Goal: Information Seeking & Learning: Learn about a topic

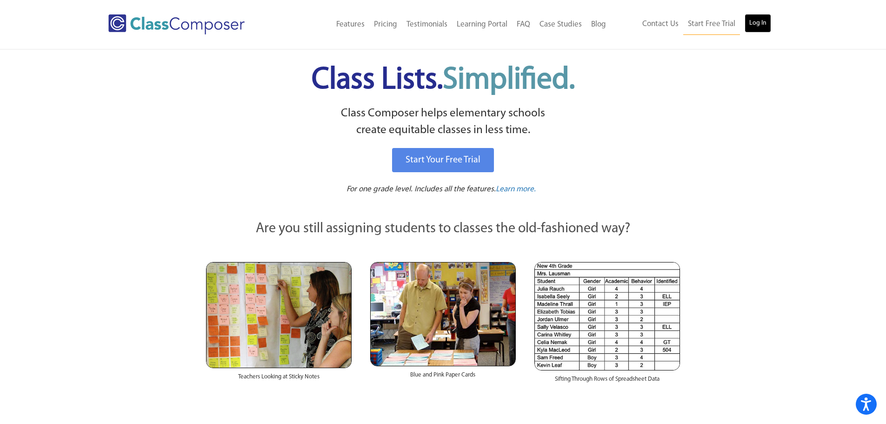
click at [762, 22] on link "Log In" at bounding box center [757, 23] width 26 height 19
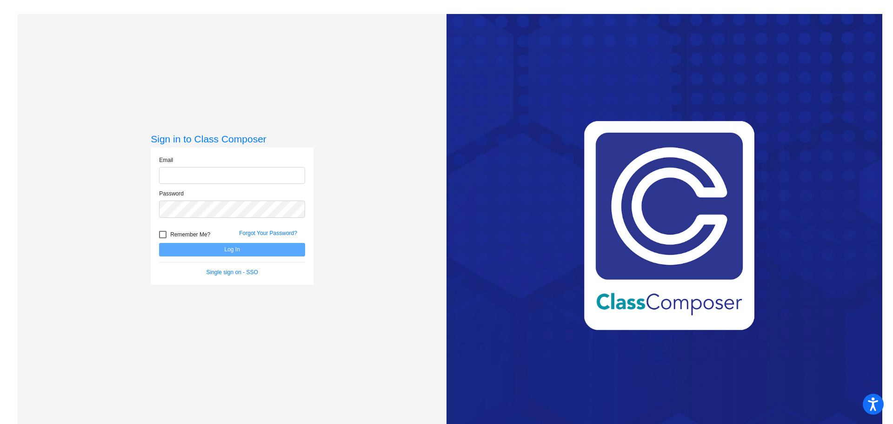
type input "[EMAIL_ADDRESS][DOMAIN_NAME]"
click at [262, 185] on div "Email [EMAIL_ADDRESS][DOMAIN_NAME]" at bounding box center [232, 173] width 160 height 34
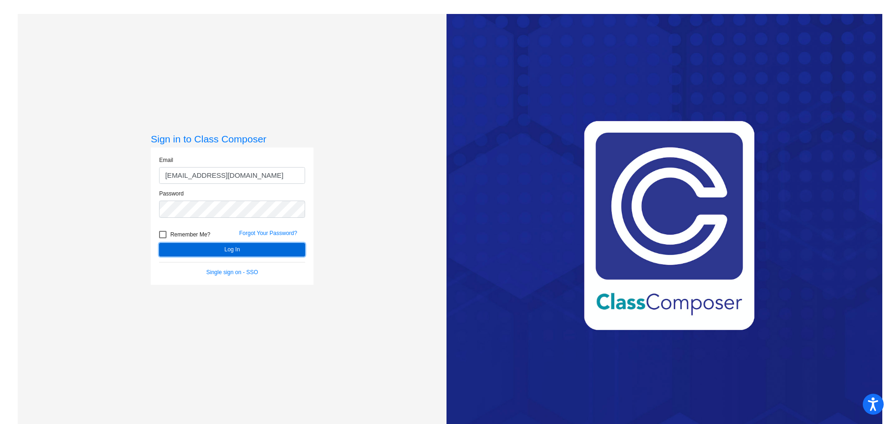
click at [247, 251] on button "Log In" at bounding box center [232, 249] width 146 height 13
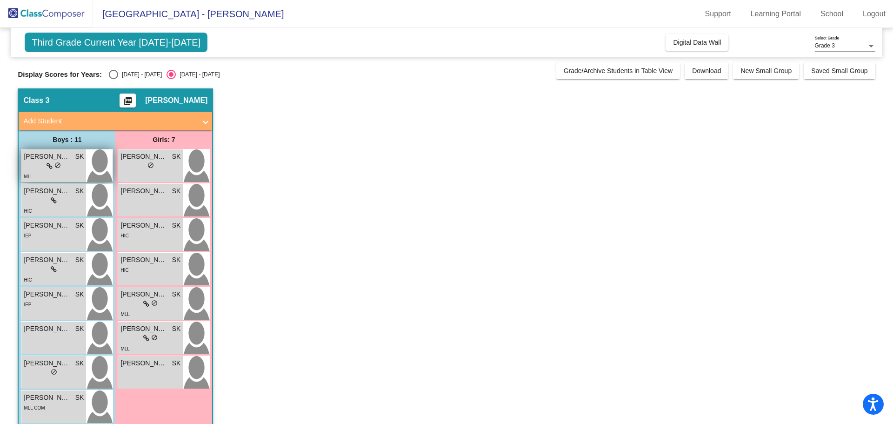
click at [63, 165] on div "lock do_not_disturb_alt" at bounding box center [54, 166] width 60 height 10
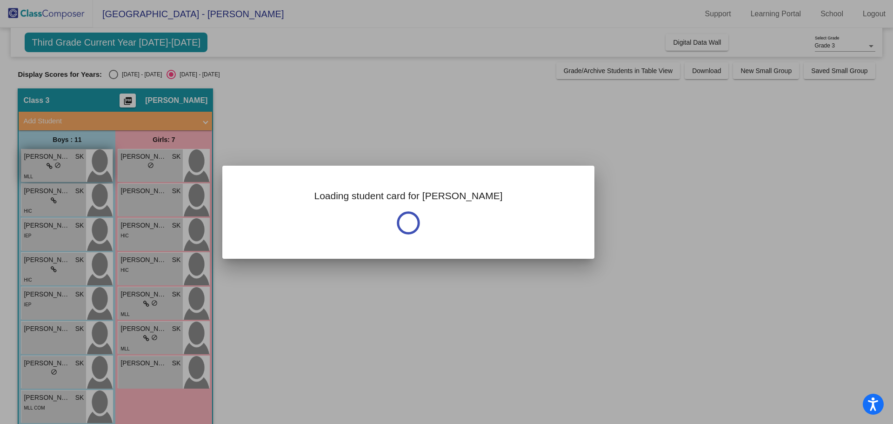
click at [63, 165] on div at bounding box center [446, 212] width 893 height 424
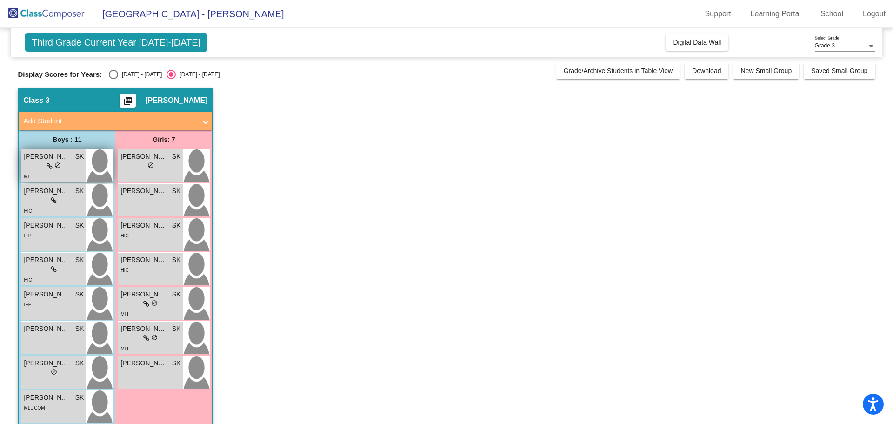
click at [63, 165] on div "lock do_not_disturb_alt" at bounding box center [54, 166] width 60 height 10
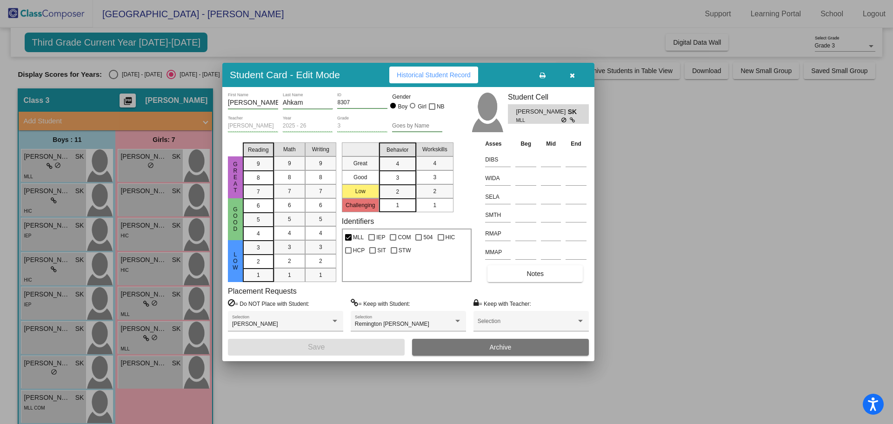
click at [431, 74] on span "Historical Student Record" at bounding box center [434, 74] width 74 height 7
click at [44, 200] on div at bounding box center [446, 212] width 893 height 424
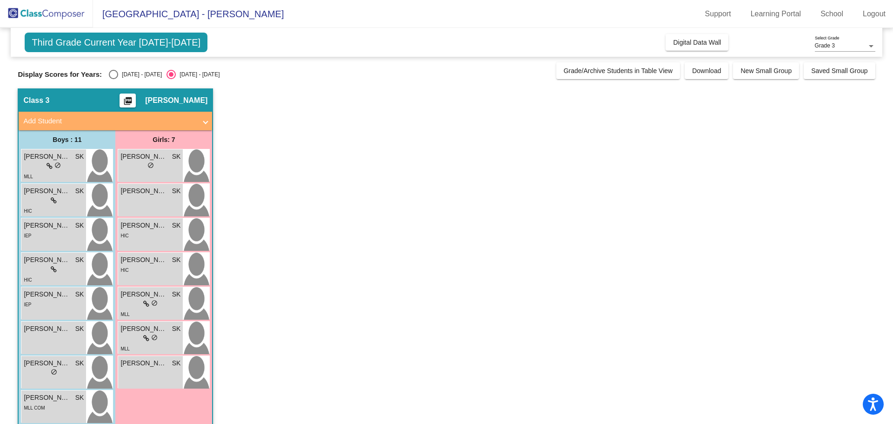
click at [44, 200] on div "lock do_not_disturb_alt" at bounding box center [54, 201] width 60 height 10
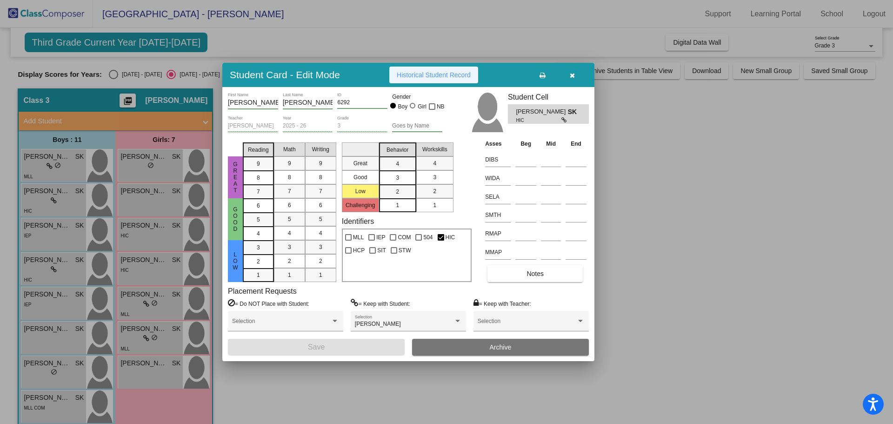
click at [454, 77] on span "Historical Student Record" at bounding box center [434, 74] width 74 height 7
click at [568, 75] on button "button" at bounding box center [572, 74] width 30 height 17
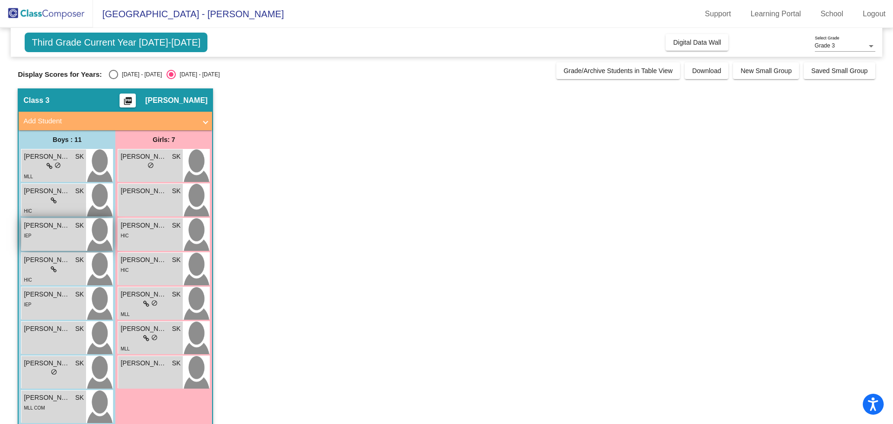
click at [62, 235] on div "IEP" at bounding box center [54, 235] width 60 height 10
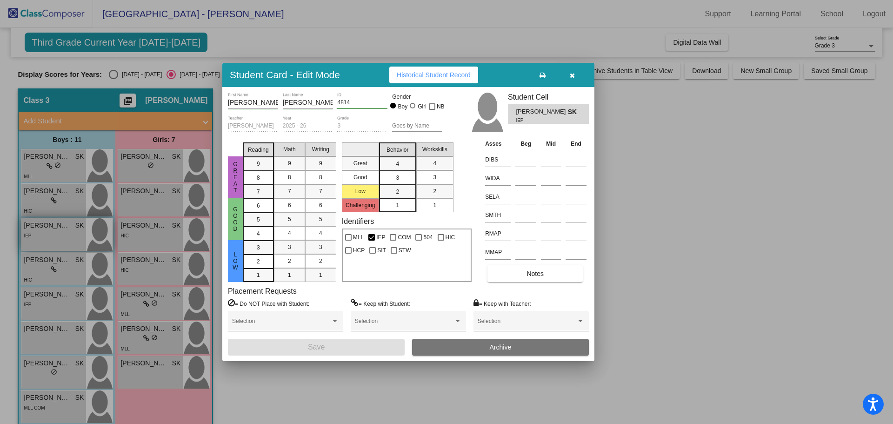
click at [62, 235] on div at bounding box center [446, 212] width 893 height 424
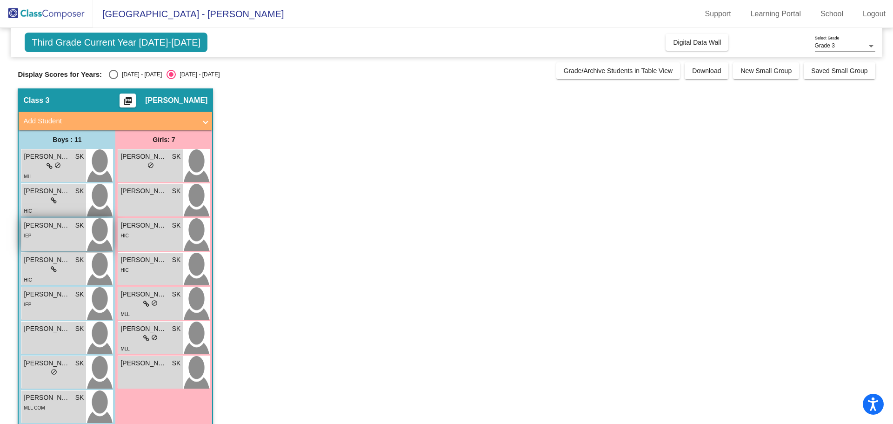
click at [62, 235] on div "IEP" at bounding box center [54, 235] width 60 height 10
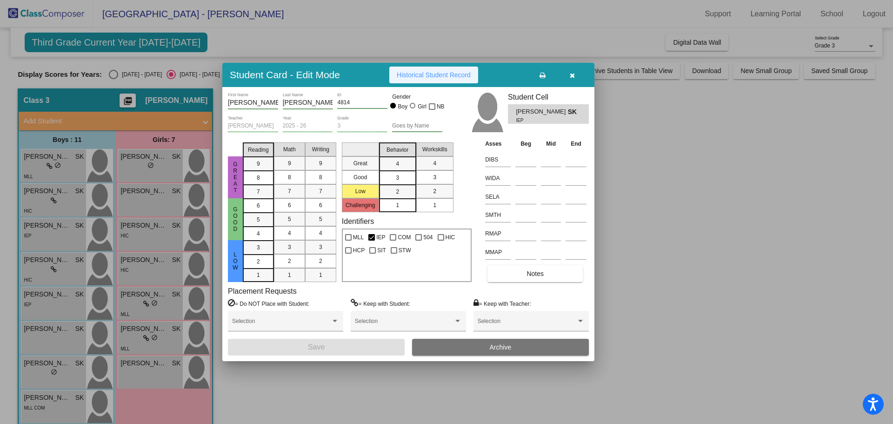
click at [463, 78] on span "Historical Student Record" at bounding box center [434, 74] width 74 height 7
click at [569, 73] on icon "button" at bounding box center [571, 75] width 5 height 7
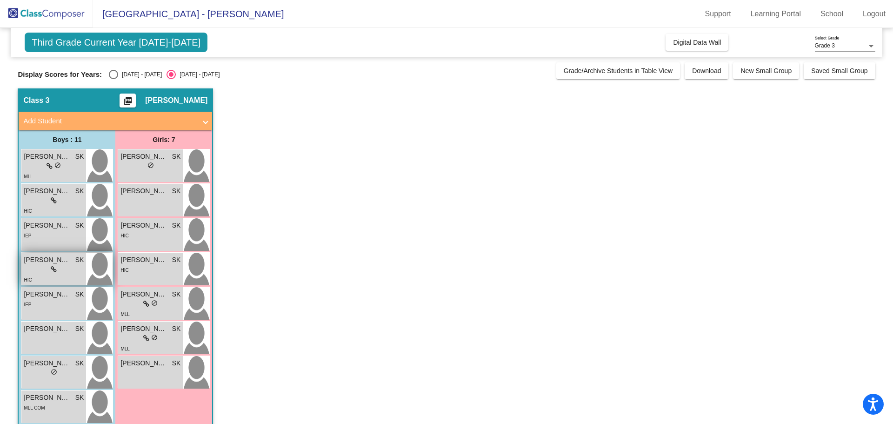
click at [65, 264] on span "[PERSON_NAME]" at bounding box center [47, 260] width 46 height 10
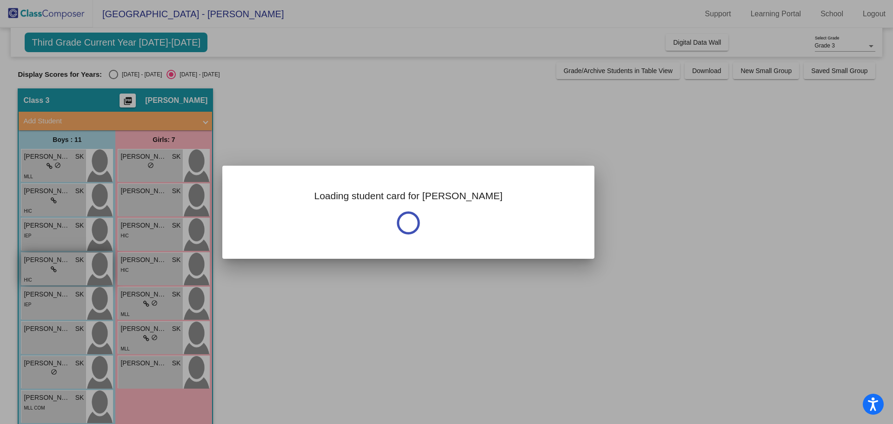
click at [65, 264] on div at bounding box center [446, 212] width 893 height 424
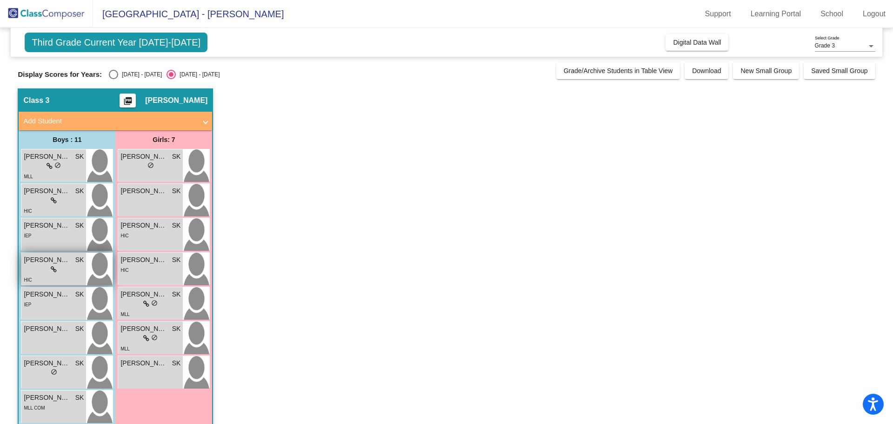
click at [65, 264] on span "[PERSON_NAME]" at bounding box center [47, 260] width 46 height 10
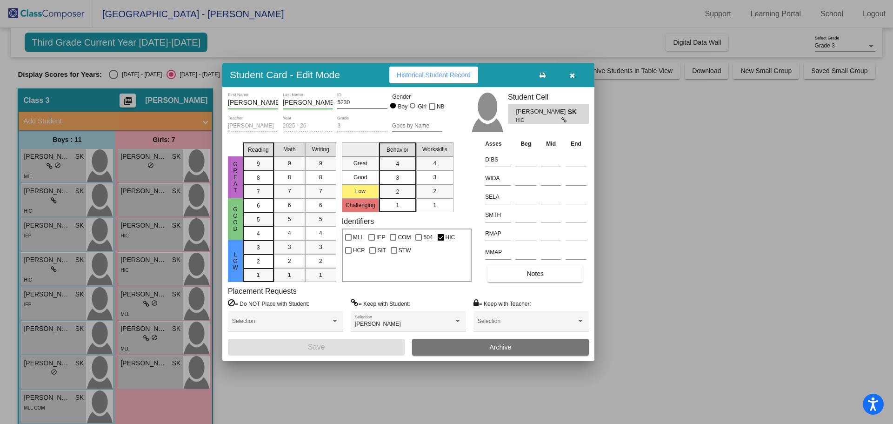
click at [440, 80] on button "Historical Student Record" at bounding box center [433, 74] width 89 height 17
click at [575, 75] on button "button" at bounding box center [572, 74] width 30 height 17
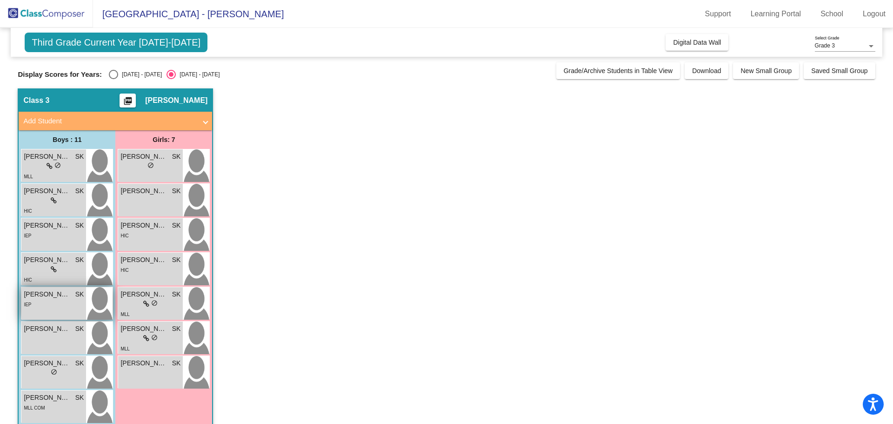
click at [52, 308] on div "IEP" at bounding box center [54, 304] width 60 height 10
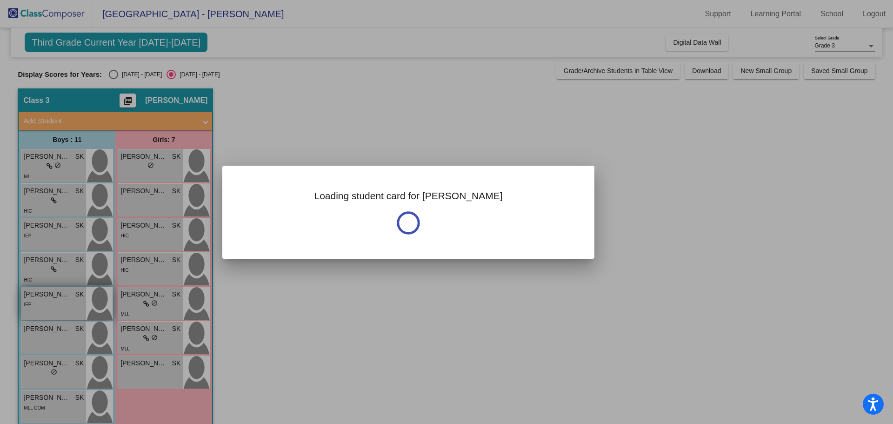
click at [52, 308] on div at bounding box center [446, 212] width 893 height 424
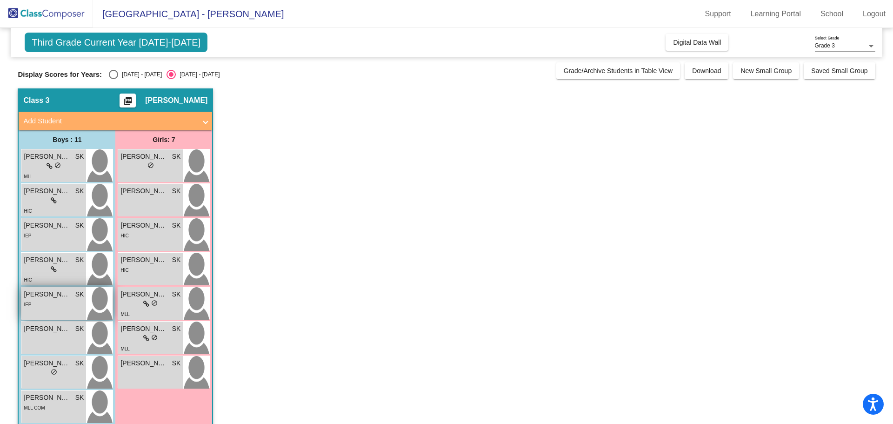
click at [52, 308] on div "IEP" at bounding box center [54, 304] width 60 height 10
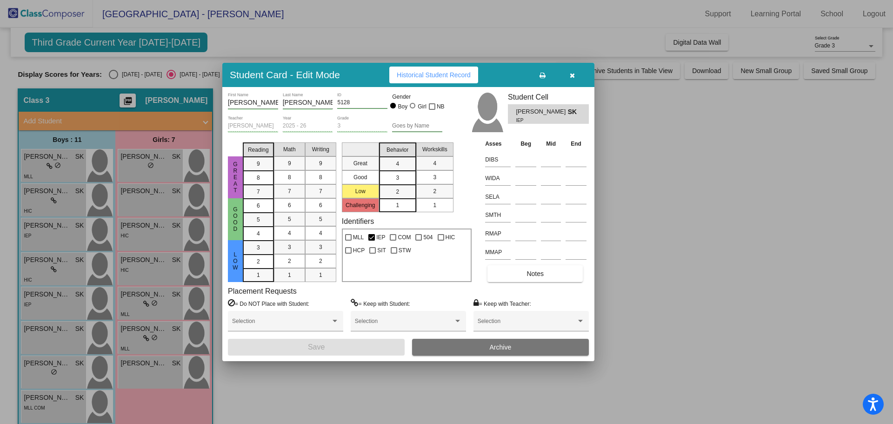
click at [435, 77] on span "Historical Student Record" at bounding box center [434, 74] width 74 height 7
click at [570, 76] on icon "button" at bounding box center [571, 75] width 5 height 7
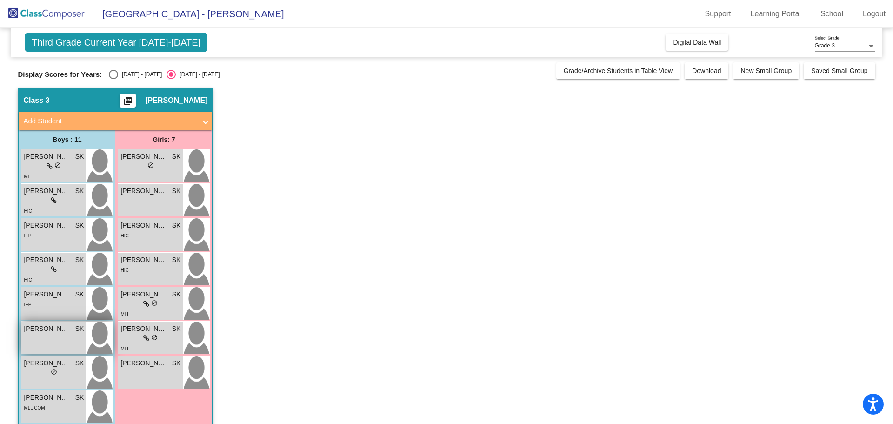
click at [37, 342] on div "[PERSON_NAME] SK lock do_not_disturb_alt" at bounding box center [53, 337] width 65 height 33
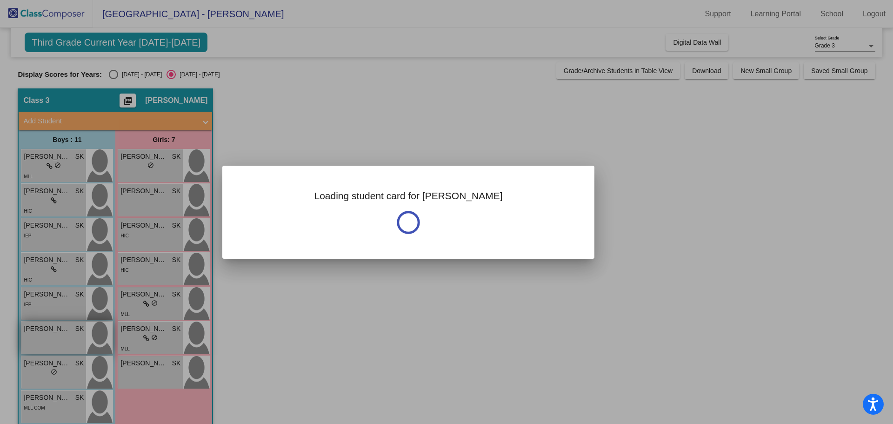
click at [37, 342] on div at bounding box center [446, 212] width 893 height 424
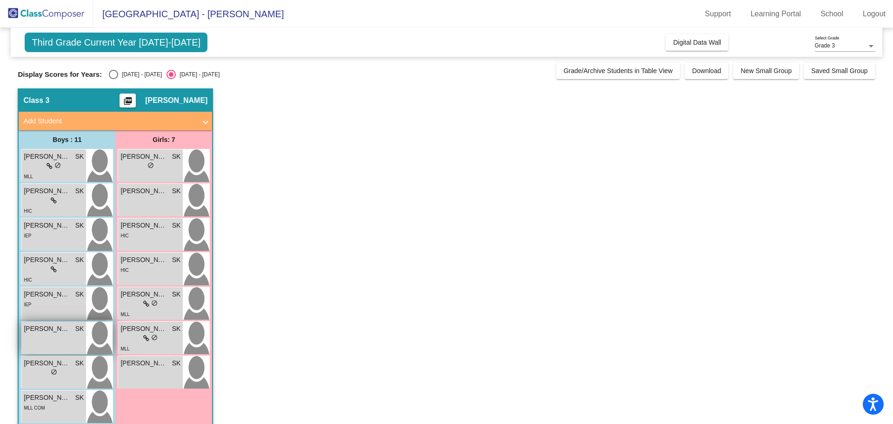
click at [37, 342] on div "[PERSON_NAME] SK lock do_not_disturb_alt" at bounding box center [53, 337] width 65 height 33
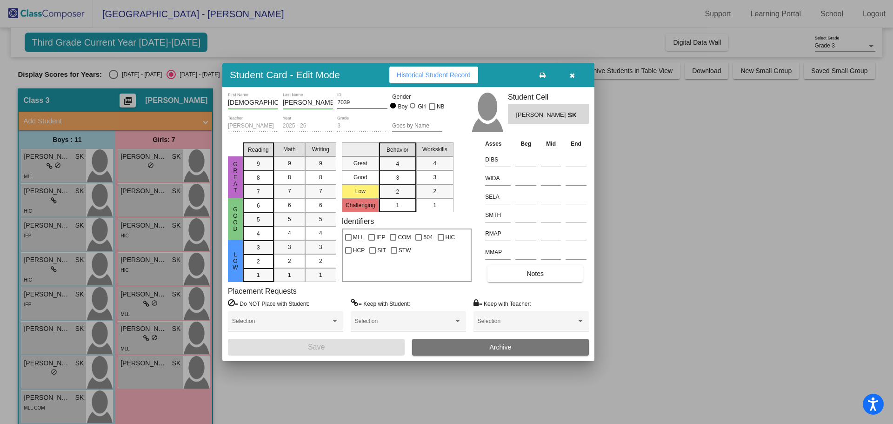
click at [429, 78] on span "Historical Student Record" at bounding box center [434, 74] width 74 height 7
click at [62, 377] on div at bounding box center [446, 212] width 893 height 424
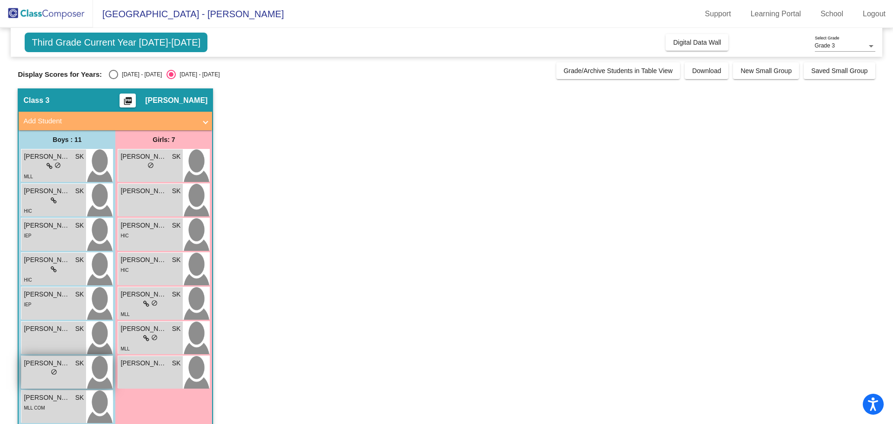
click at [44, 371] on div "lock do_not_disturb_alt" at bounding box center [54, 373] width 60 height 10
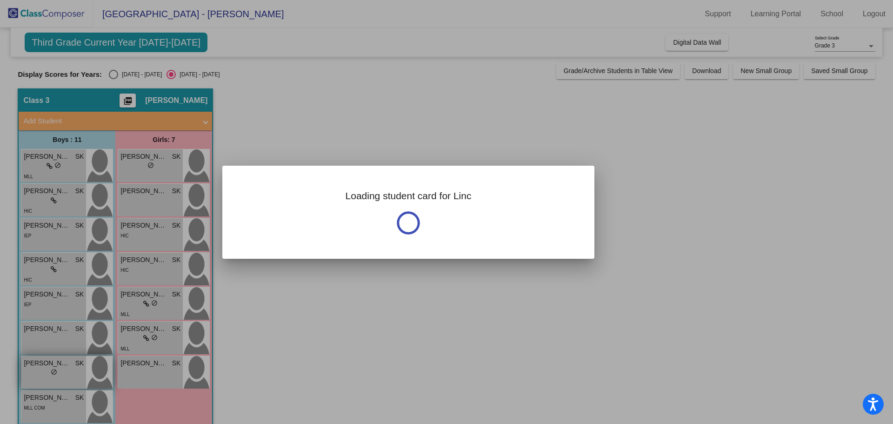
click at [44, 371] on div at bounding box center [446, 212] width 893 height 424
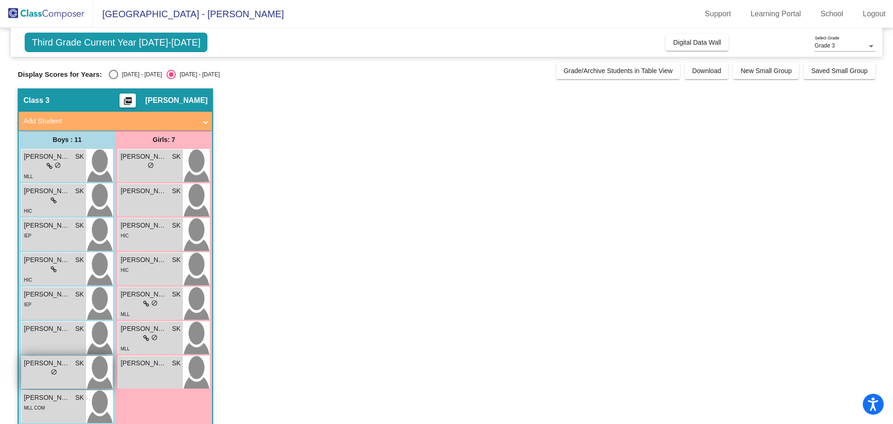
click at [44, 371] on div "lock do_not_disturb_alt" at bounding box center [54, 373] width 60 height 10
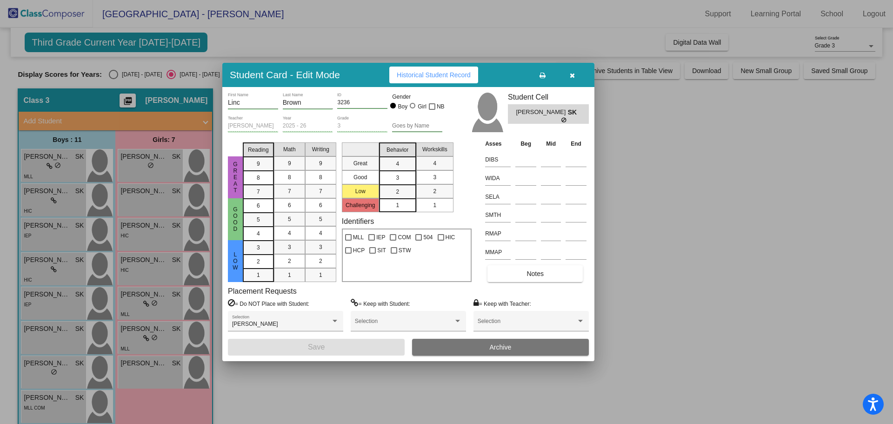
click at [432, 81] on button "Historical Student Record" at bounding box center [433, 74] width 89 height 17
click at [575, 72] on button "button" at bounding box center [572, 74] width 30 height 17
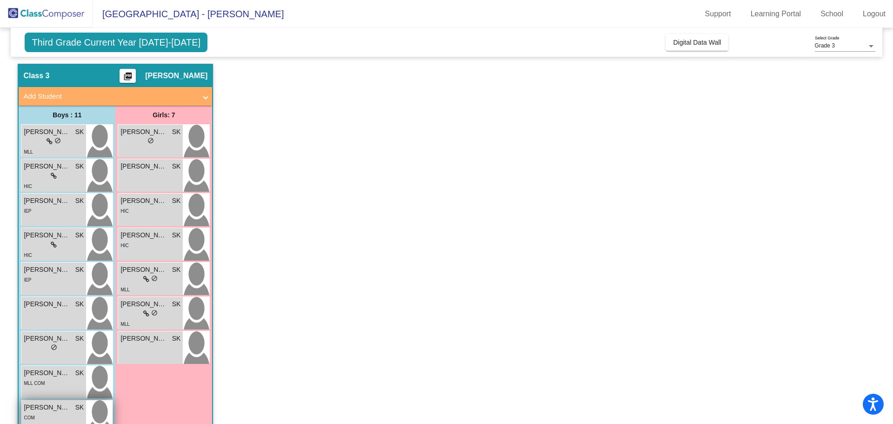
scroll to position [93, 0]
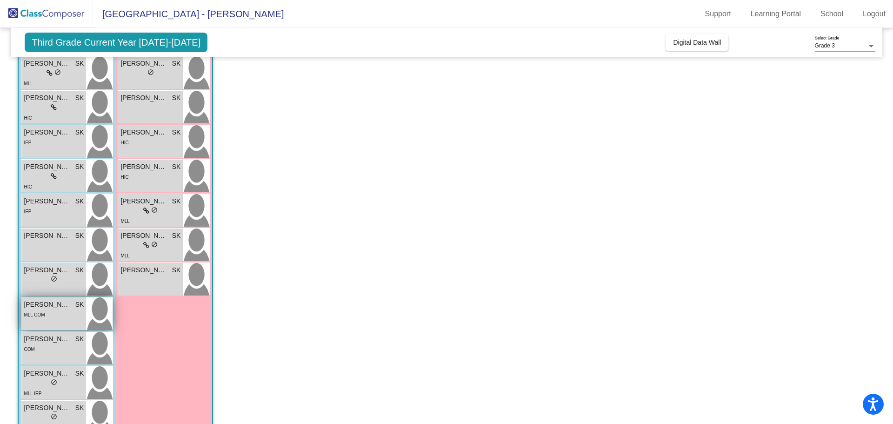
click at [69, 309] on div "MLL COM" at bounding box center [54, 314] width 60 height 10
click at [61, 318] on div "MLL COM" at bounding box center [54, 314] width 60 height 10
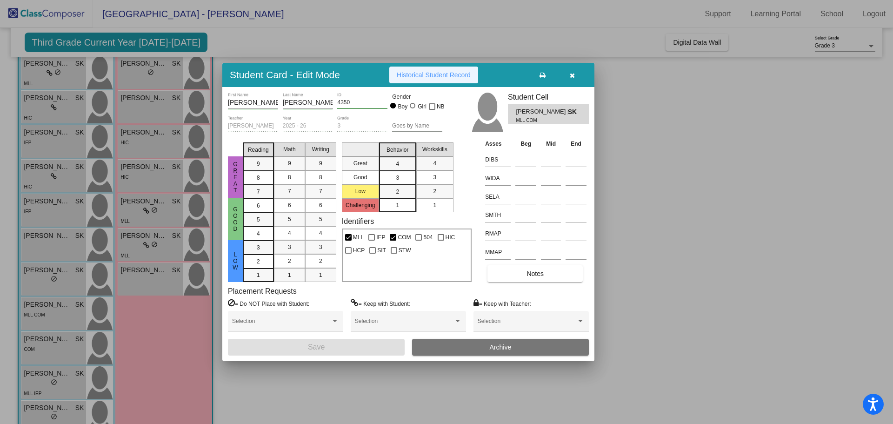
click at [417, 72] on span "Historical Student Record" at bounding box center [434, 74] width 74 height 7
click at [574, 73] on icon "button" at bounding box center [571, 75] width 5 height 7
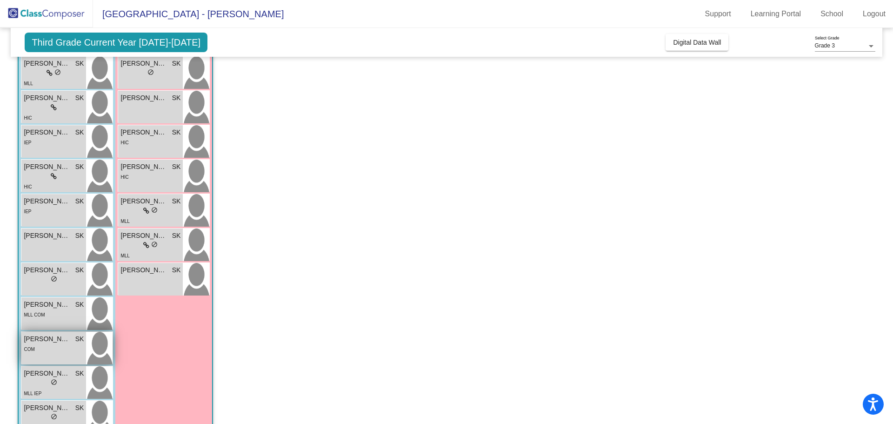
scroll to position [119, 0]
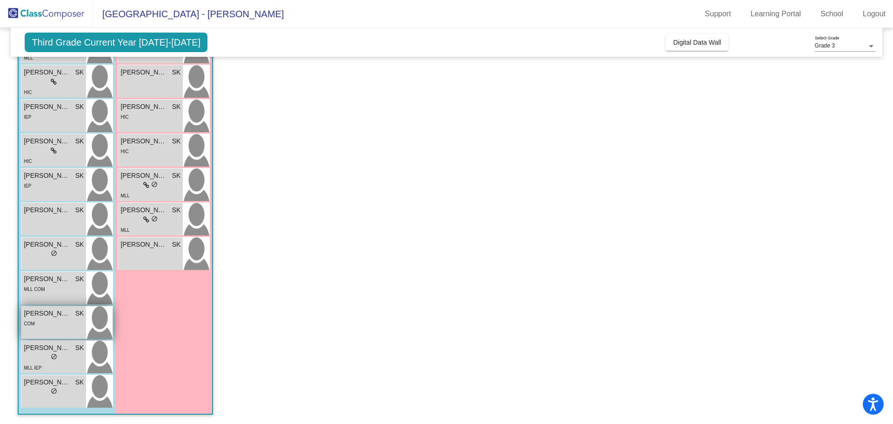
click at [55, 323] on div "COM" at bounding box center [54, 323] width 60 height 10
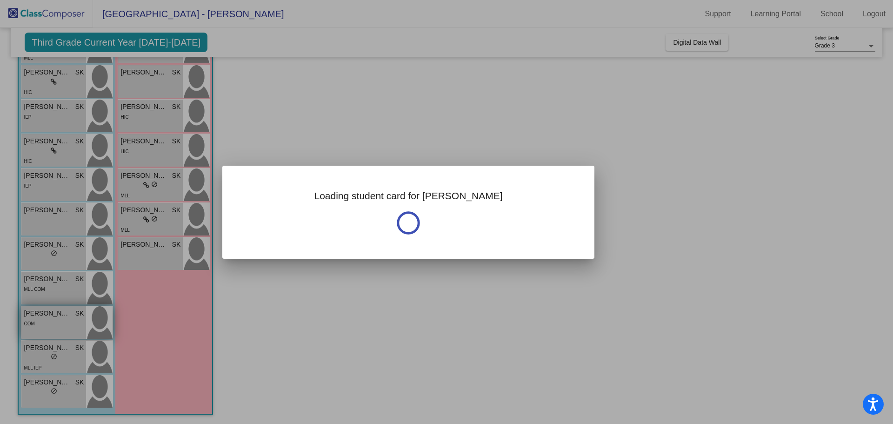
click at [55, 323] on div at bounding box center [446, 212] width 893 height 424
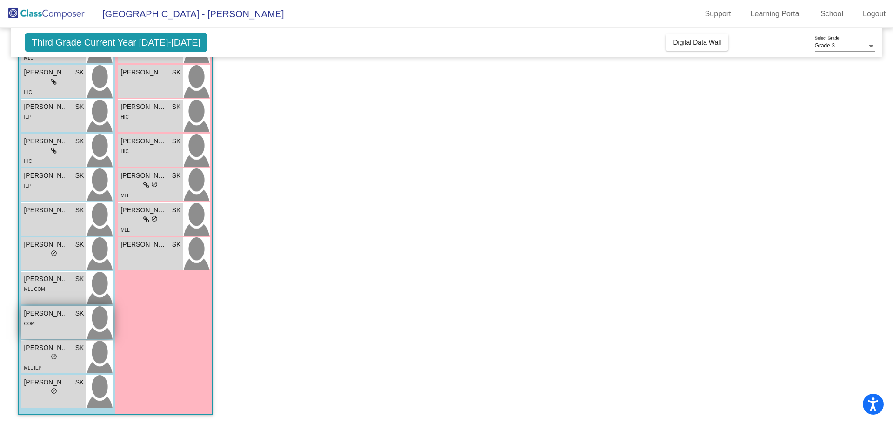
click at [55, 323] on div "COM" at bounding box center [54, 323] width 60 height 10
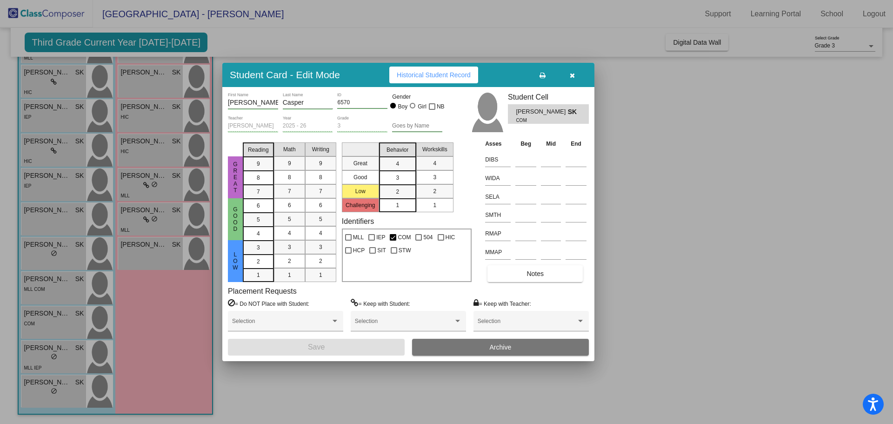
click at [467, 75] on span "Historical Student Record" at bounding box center [434, 74] width 74 height 7
click at [78, 394] on div at bounding box center [446, 212] width 893 height 424
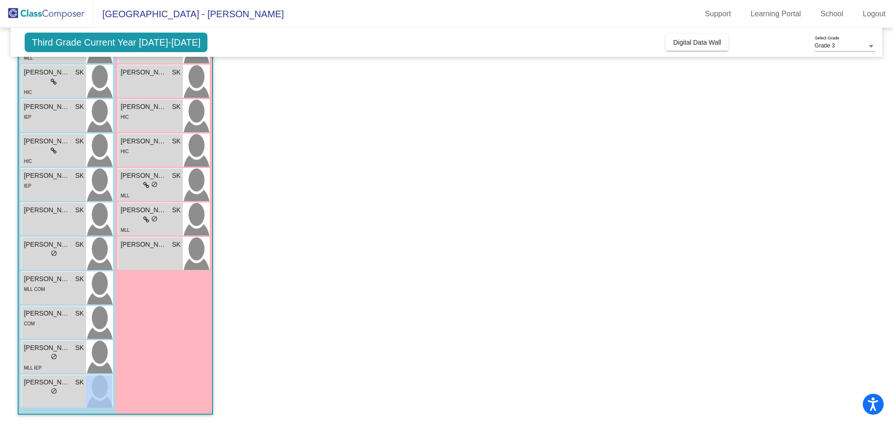
click at [78, 394] on div "lock do_not_disturb_alt" at bounding box center [54, 392] width 60 height 10
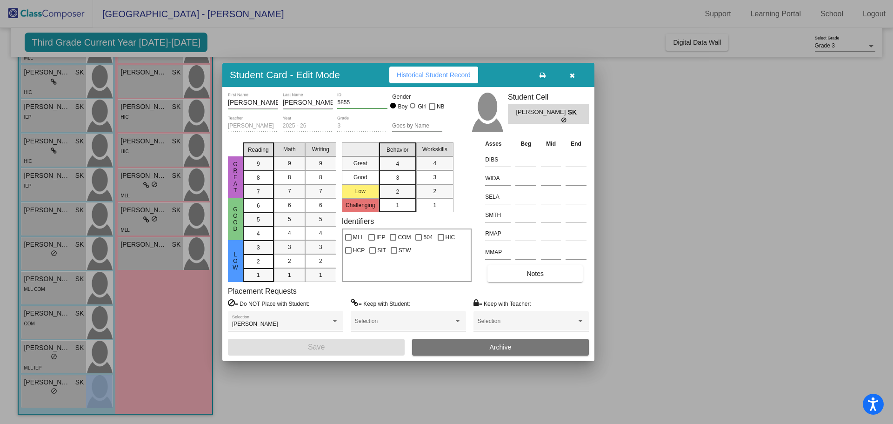
click at [452, 75] on span "Historical Student Record" at bounding box center [434, 74] width 74 height 7
click at [571, 78] on icon "button" at bounding box center [571, 75] width 5 height 7
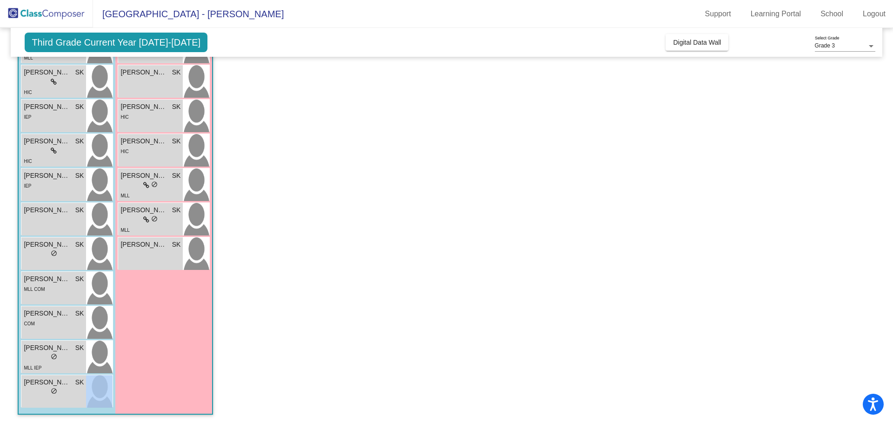
scroll to position [0, 0]
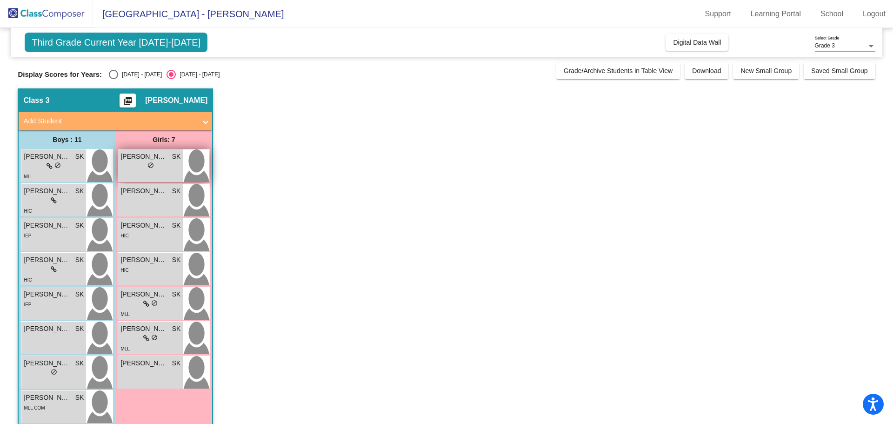
click at [160, 162] on div "lock do_not_disturb_alt" at bounding box center [150, 166] width 60 height 10
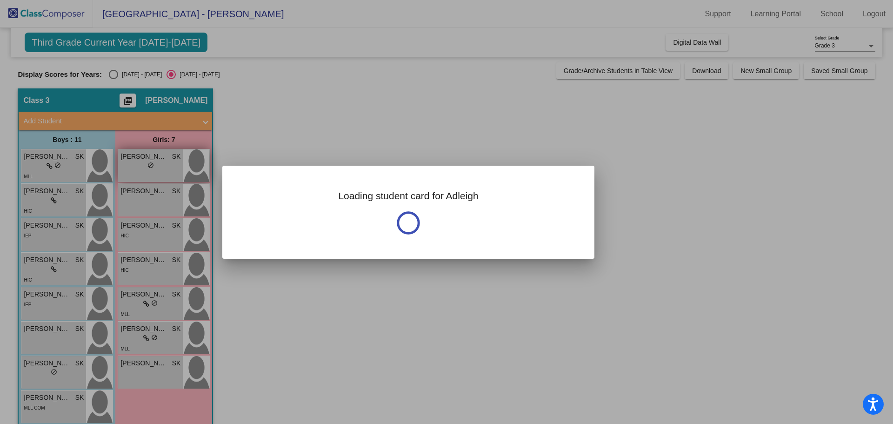
click at [160, 162] on div at bounding box center [446, 212] width 893 height 424
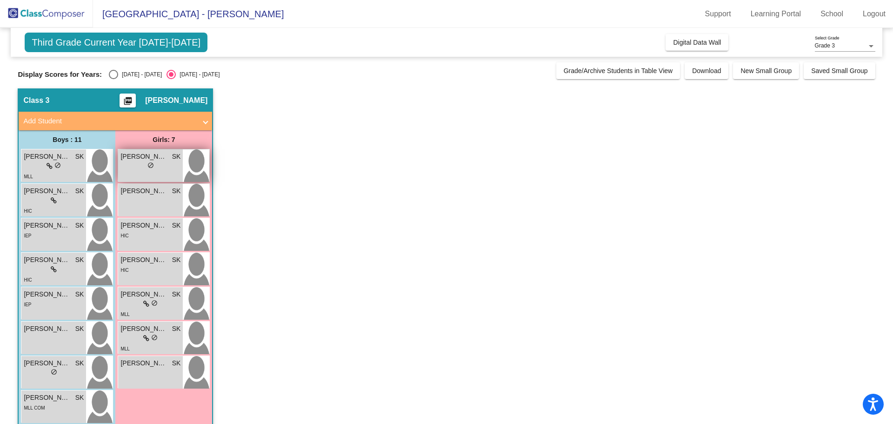
click at [160, 162] on div "lock do_not_disturb_alt" at bounding box center [150, 166] width 60 height 10
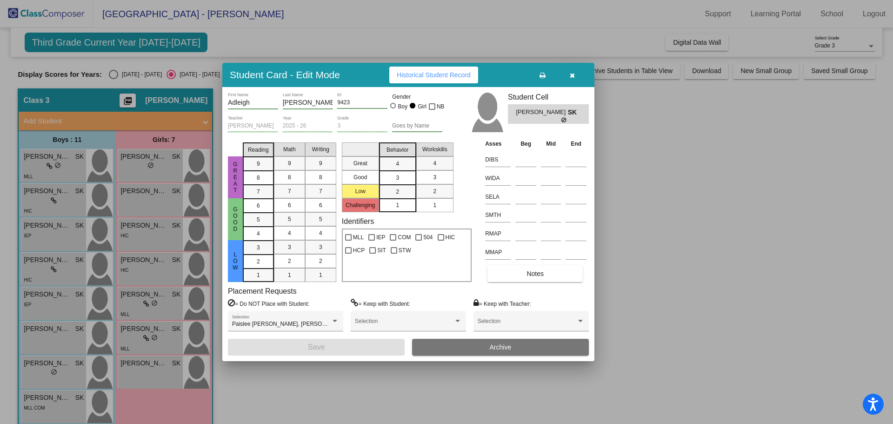
click at [435, 73] on span "Historical Student Record" at bounding box center [434, 74] width 74 height 7
click at [168, 191] on div at bounding box center [446, 212] width 893 height 424
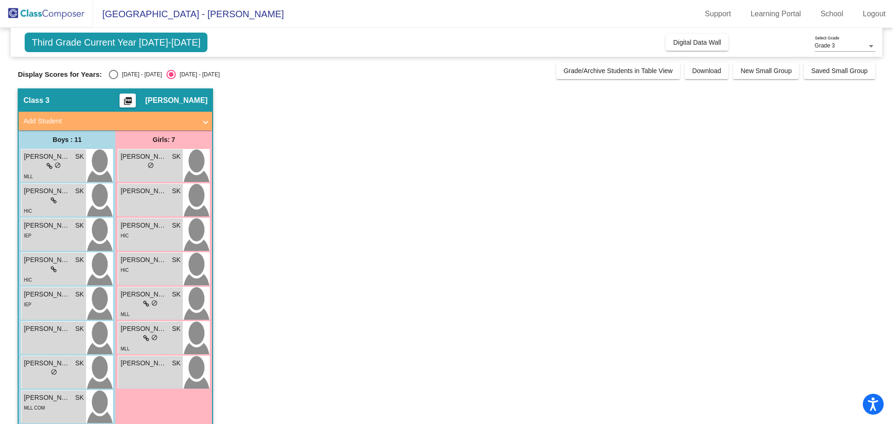
click at [168, 191] on div "[PERSON_NAME]" at bounding box center [150, 191] width 60 height 10
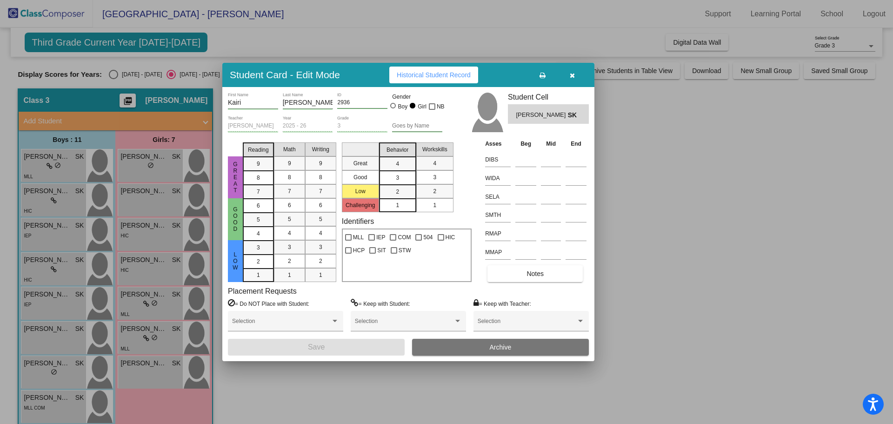
click at [428, 81] on button "Historical Student Record" at bounding box center [433, 74] width 89 height 17
click at [566, 70] on button "button" at bounding box center [572, 74] width 30 height 17
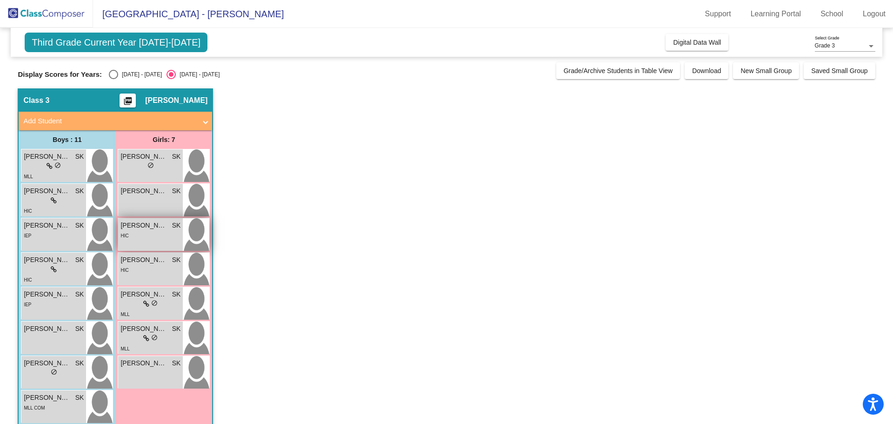
click at [145, 231] on div "HIC" at bounding box center [150, 235] width 60 height 10
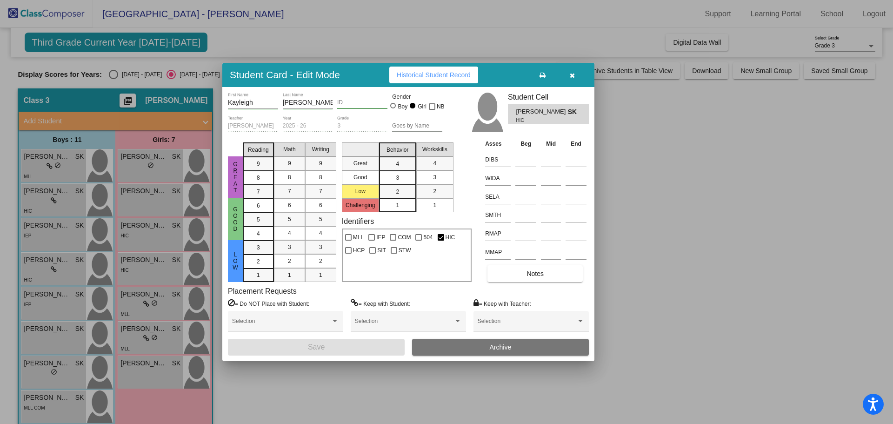
click at [574, 69] on button "button" at bounding box center [572, 74] width 30 height 17
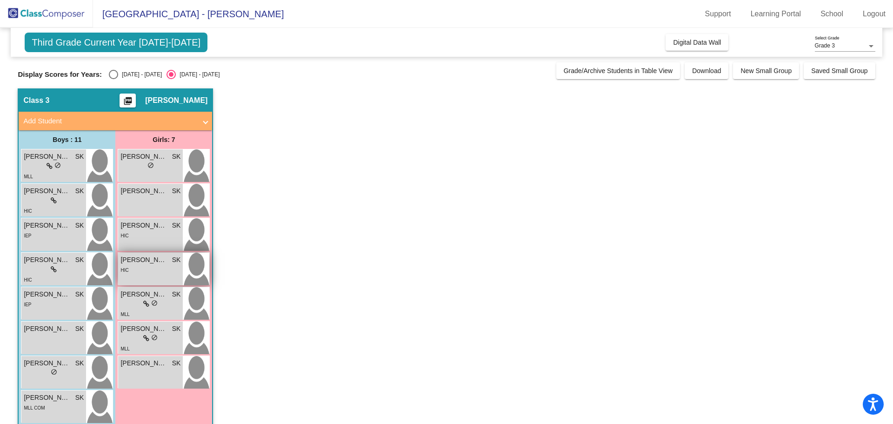
click at [152, 278] on div "[PERSON_NAME] SK lock do_not_disturb_alt HIC" at bounding box center [150, 268] width 65 height 33
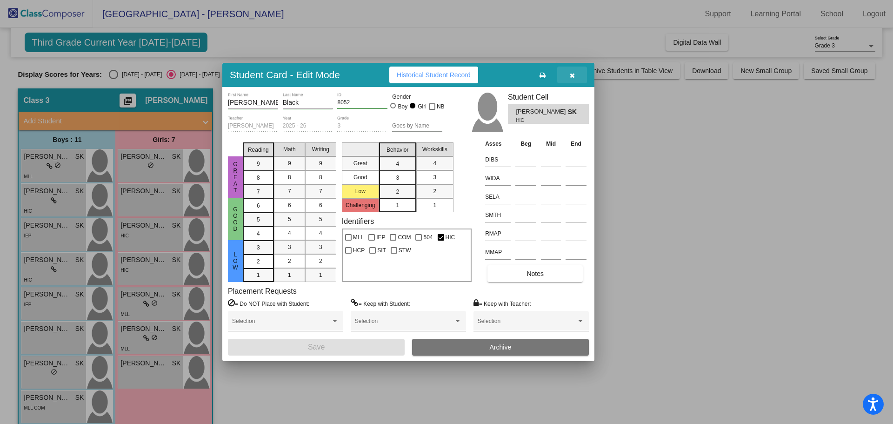
click at [577, 73] on button "button" at bounding box center [572, 74] width 30 height 17
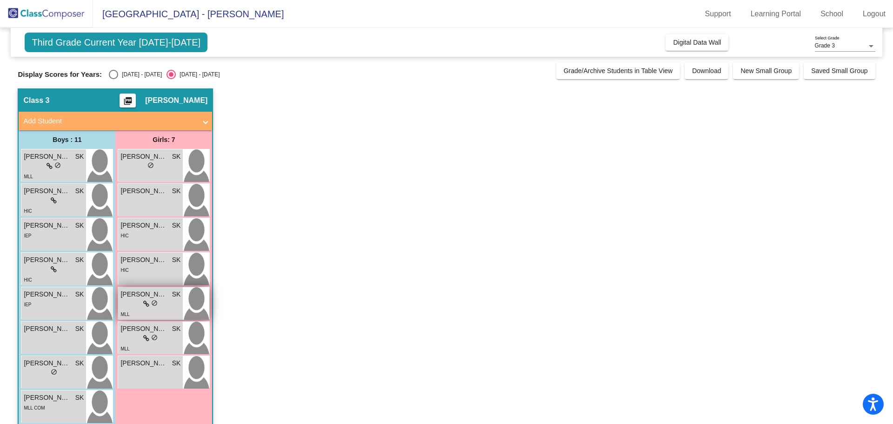
click at [155, 303] on span "do_not_disturb_alt" at bounding box center [154, 302] width 7 height 7
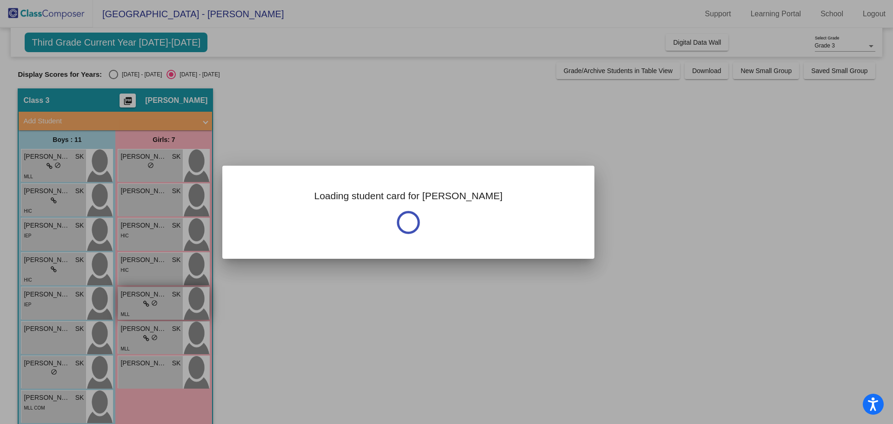
click at [155, 303] on div at bounding box center [446, 212] width 893 height 424
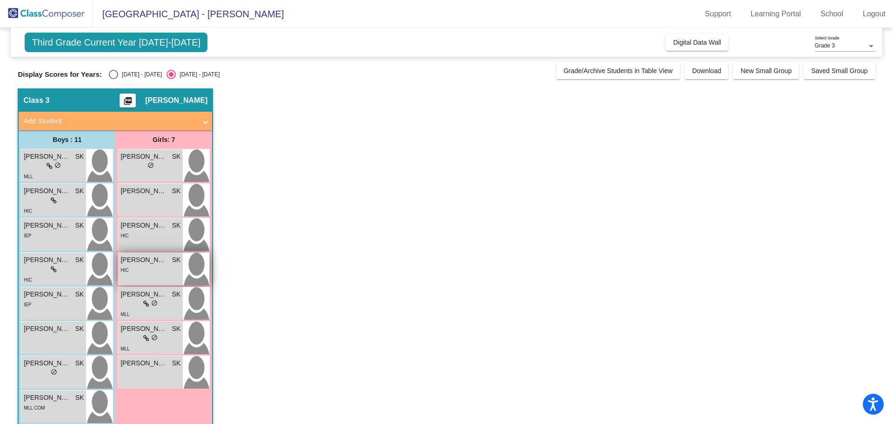
click at [153, 272] on div "HIC" at bounding box center [150, 270] width 60 height 10
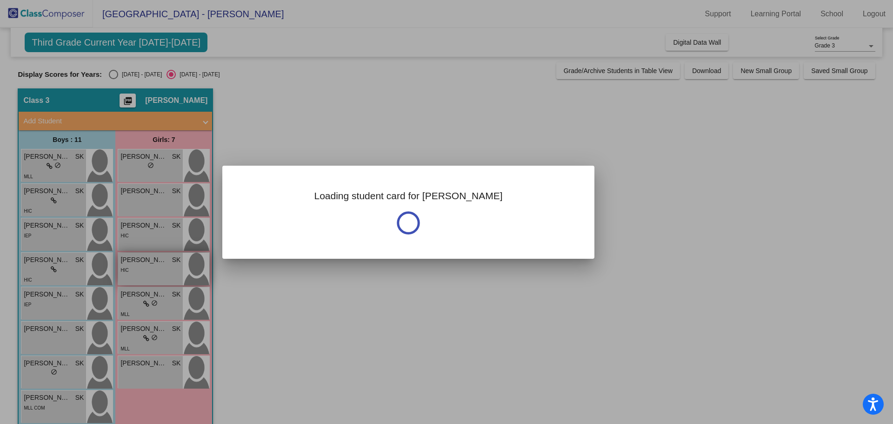
click at [153, 272] on div at bounding box center [446, 212] width 893 height 424
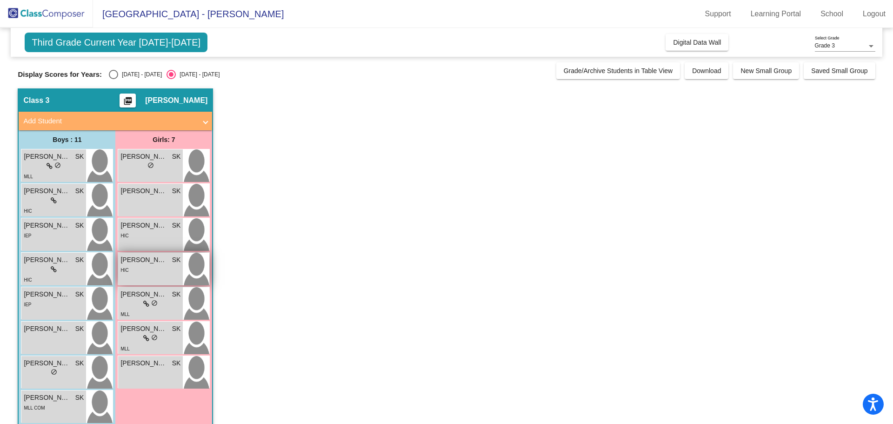
click at [153, 272] on div "HIC" at bounding box center [150, 270] width 60 height 10
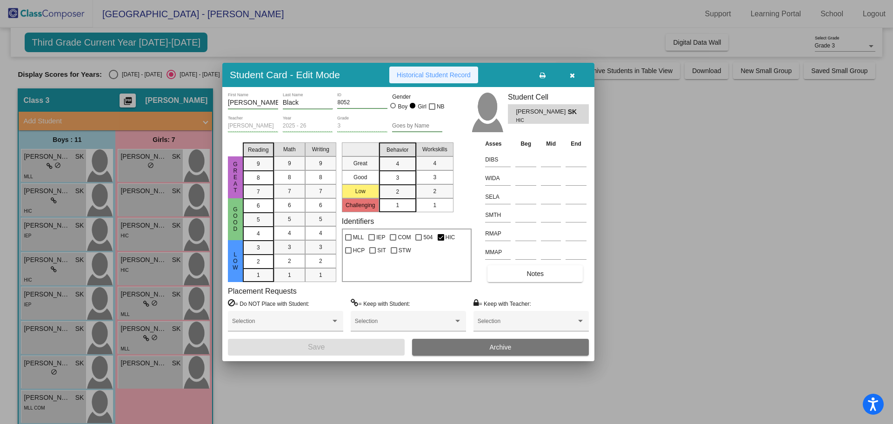
click at [445, 78] on span "Historical Student Record" at bounding box center [434, 74] width 74 height 7
click at [137, 297] on div at bounding box center [446, 212] width 893 height 424
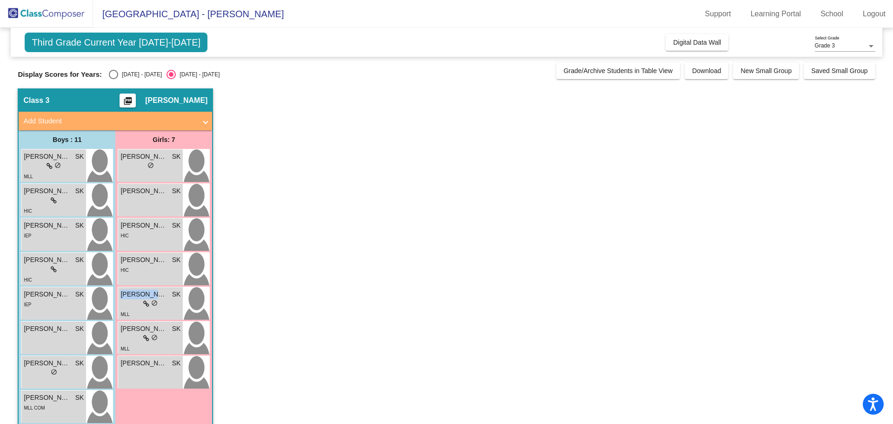
click at [137, 297] on span "[PERSON_NAME]" at bounding box center [143, 294] width 46 height 10
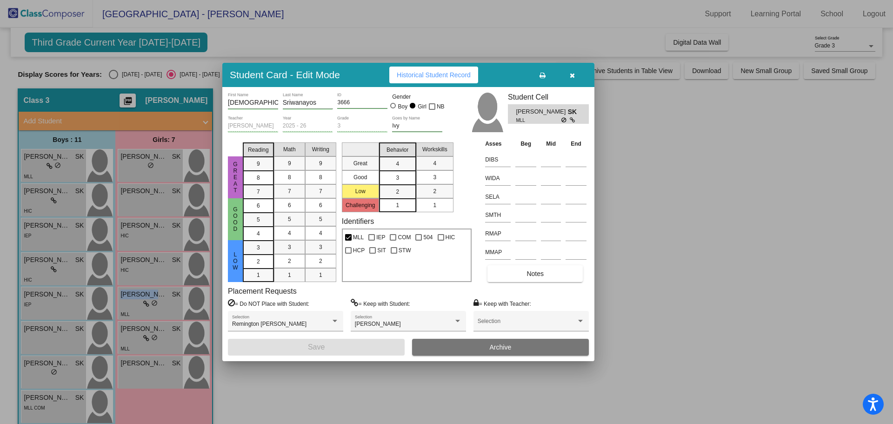
click at [422, 71] on span "Historical Student Record" at bounding box center [434, 74] width 74 height 7
click at [165, 332] on div at bounding box center [446, 212] width 893 height 424
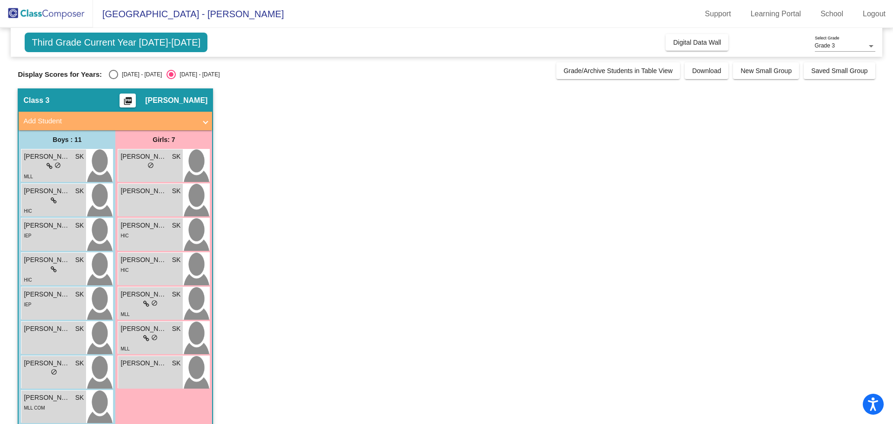
click at [165, 332] on span "[PERSON_NAME]" at bounding box center [143, 329] width 46 height 10
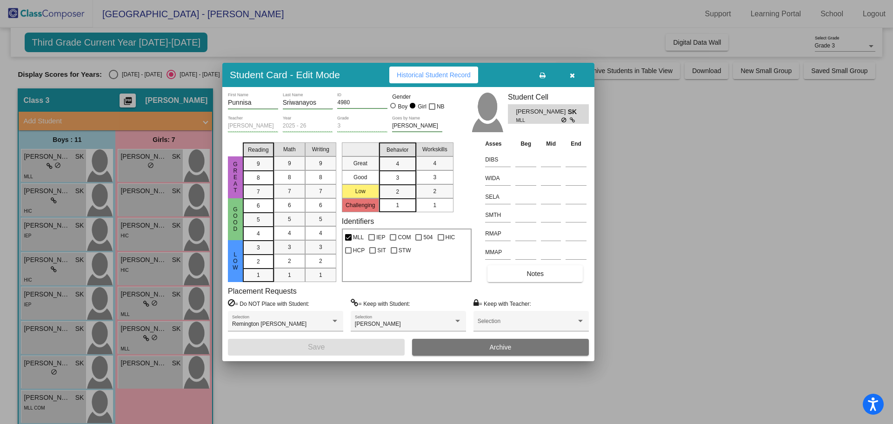
click at [469, 71] on span "Historical Student Record" at bounding box center [434, 74] width 74 height 7
click at [569, 79] on button "button" at bounding box center [572, 74] width 30 height 17
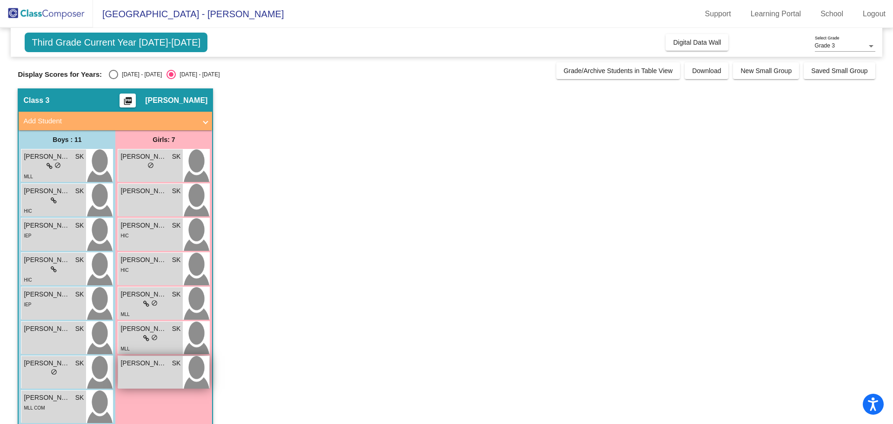
click at [146, 377] on div "[PERSON_NAME] SK lock do_not_disturb_alt" at bounding box center [150, 372] width 65 height 33
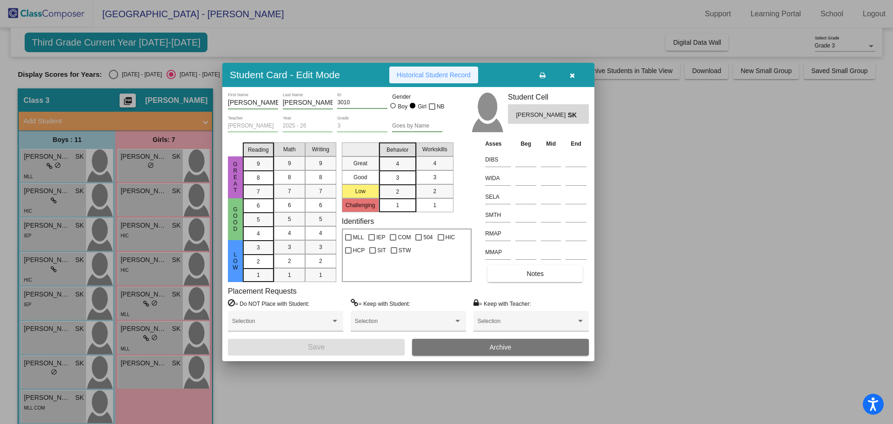
click at [398, 79] on button "Historical Student Record" at bounding box center [433, 74] width 89 height 17
